Goal: Download file/media

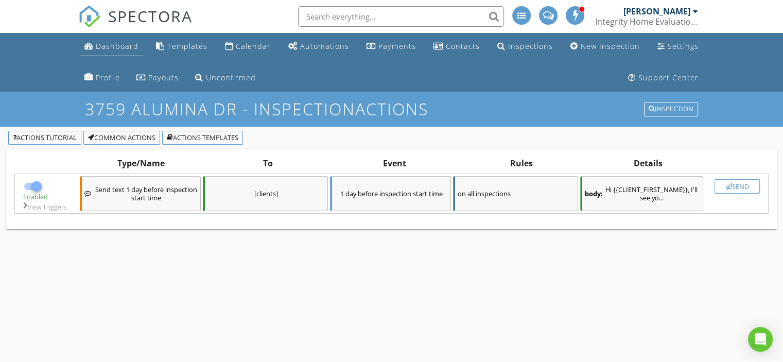
click at [111, 48] on div "Dashboard" at bounding box center [117, 46] width 43 height 10
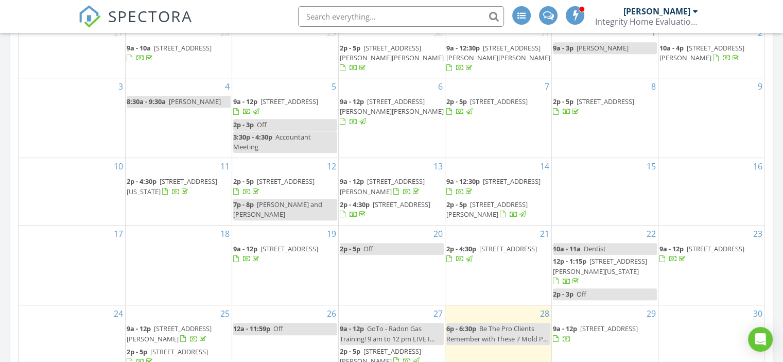
scroll to position [583, 0]
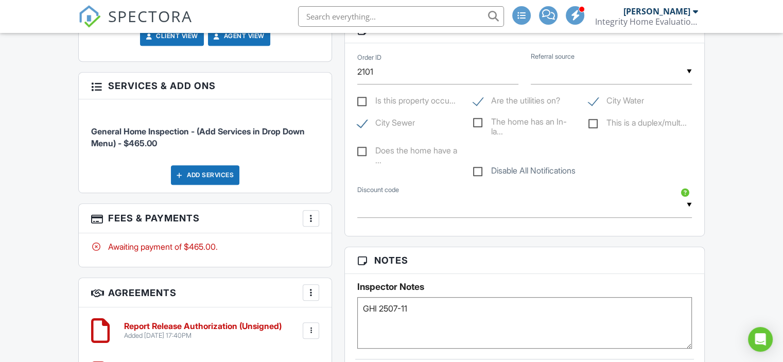
scroll to position [477, 0]
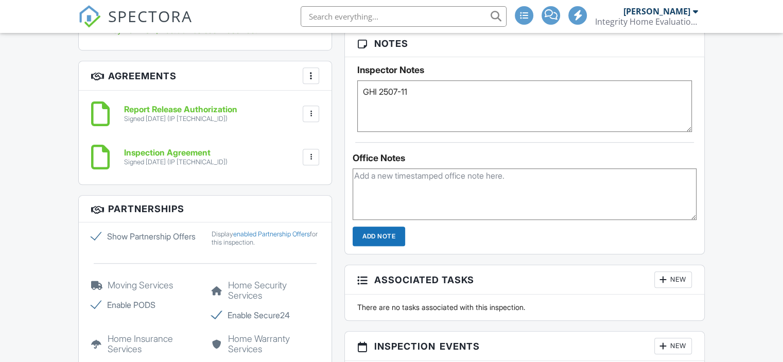
scroll to position [768, 0]
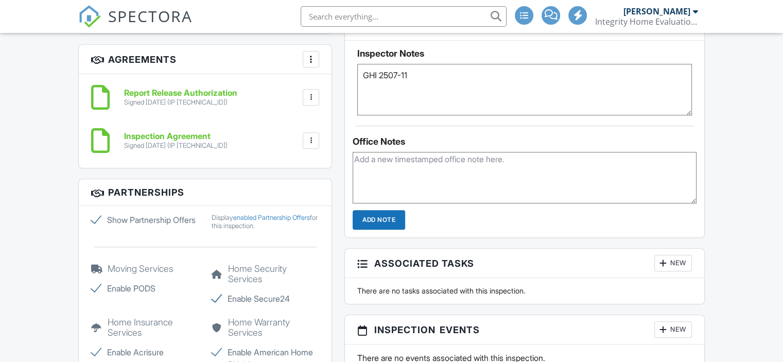
click at [312, 99] on div at bounding box center [311, 97] width 10 height 10
click at [289, 175] on li "Download" at bounding box center [283, 177] width 59 height 26
click at [309, 148] on div "Inspection Agreement Signed 08/27/2025 (IP 172.59.24.250) File Delete Download" at bounding box center [205, 140] width 228 height 31
click at [309, 140] on div at bounding box center [311, 140] width 10 height 10
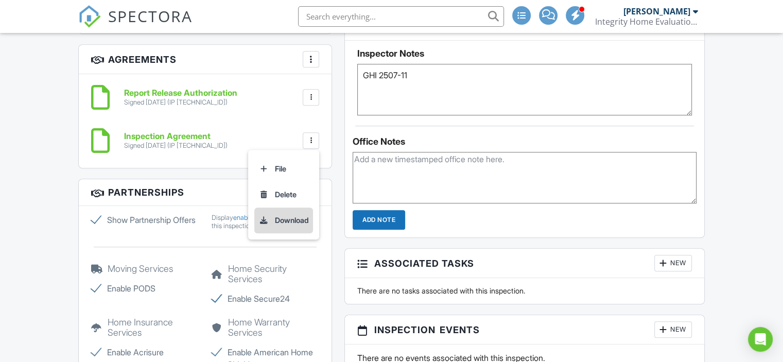
click at [295, 218] on li "Download" at bounding box center [283, 220] width 59 height 26
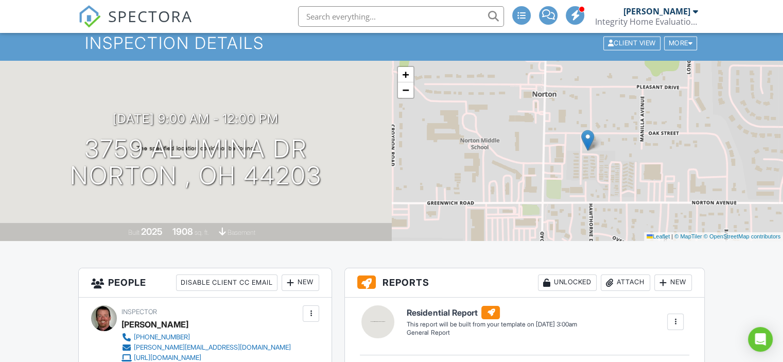
scroll to position [0, 0]
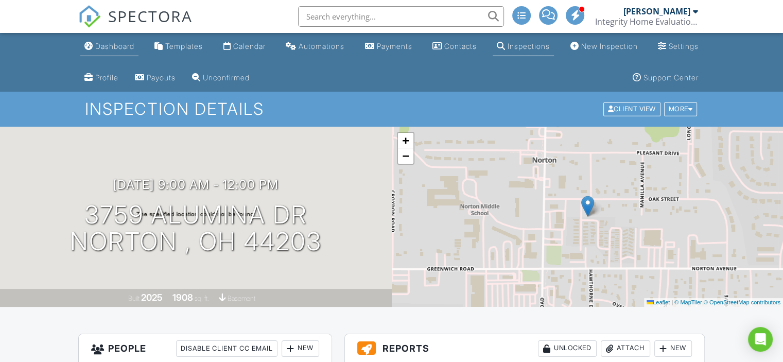
click at [114, 48] on div "Dashboard" at bounding box center [114, 46] width 39 height 9
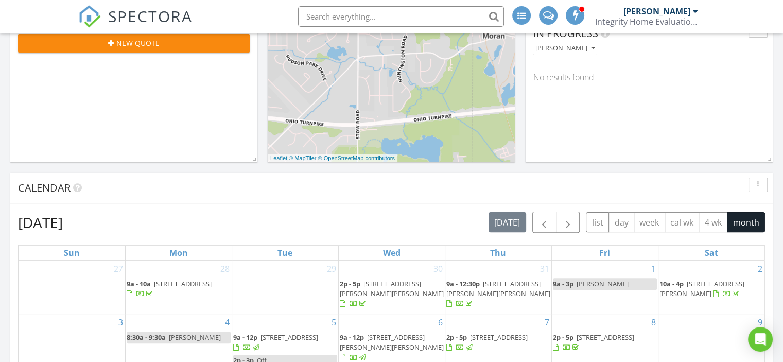
scroll to position [224, 0]
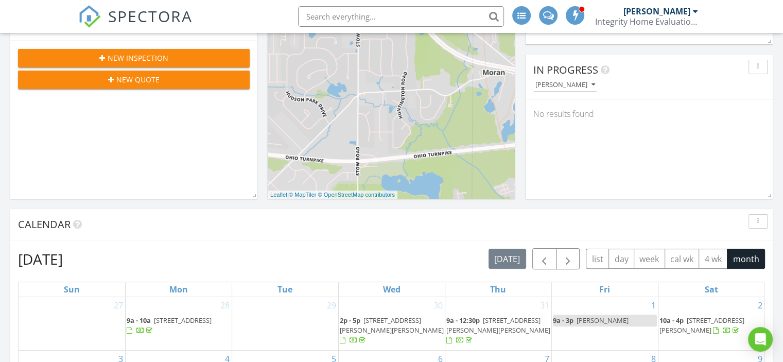
click at [569, 14] on div at bounding box center [574, 15] width 19 height 19
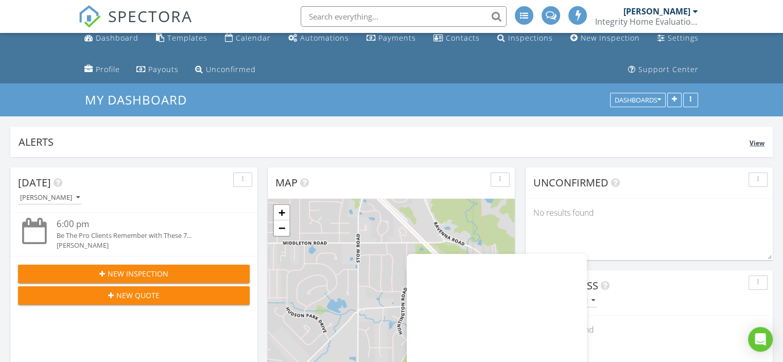
scroll to position [0, 0]
